Goal: Navigation & Orientation: Find specific page/section

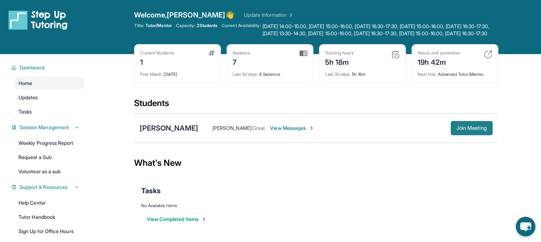
click at [478, 129] on button "Join Meeting" at bounding box center [472, 128] width 42 height 14
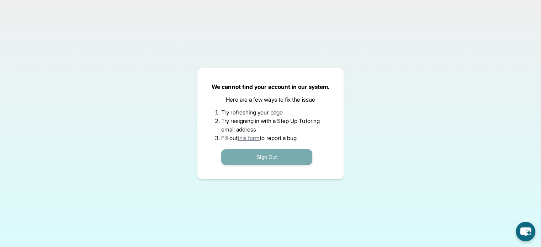
click at [253, 154] on button "Sign Out" at bounding box center [266, 157] width 91 height 16
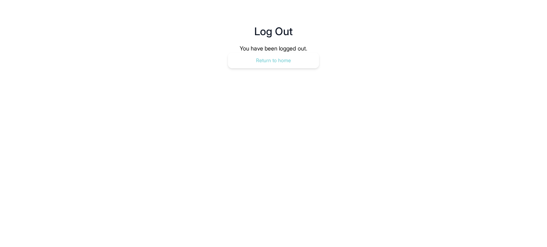
click at [278, 63] on button "Return to home" at bounding box center [273, 61] width 91 height 16
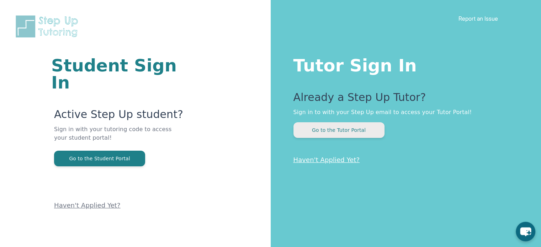
click at [326, 130] on button "Go to the Tutor Portal" at bounding box center [339, 130] width 91 height 16
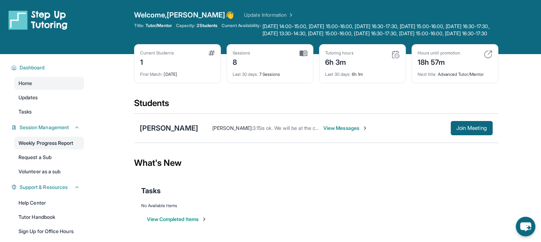
click at [66, 149] on link "Weekly Progress Report" at bounding box center [49, 143] width 70 height 13
